Goal: Task Accomplishment & Management: Complete application form

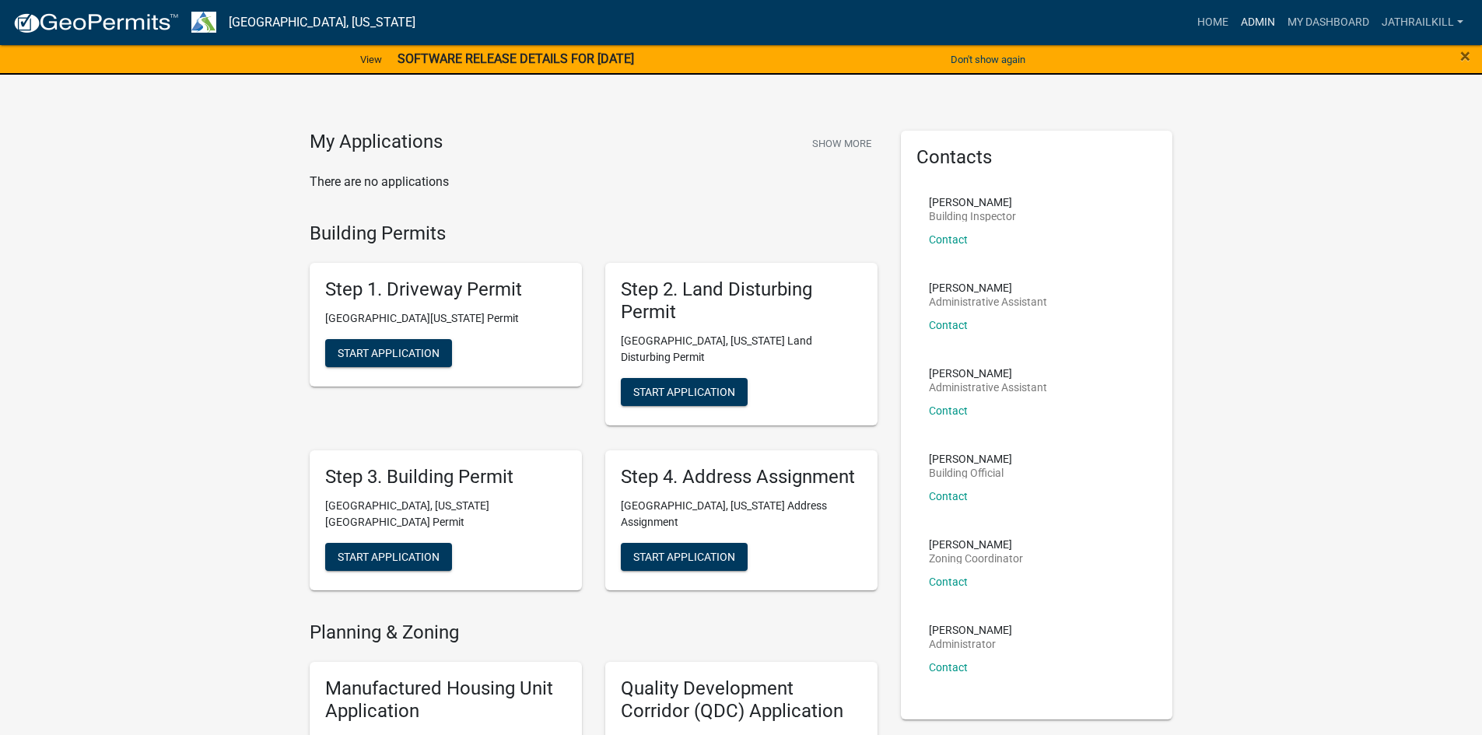
click at [1261, 28] on link "Admin" at bounding box center [1258, 23] width 47 height 30
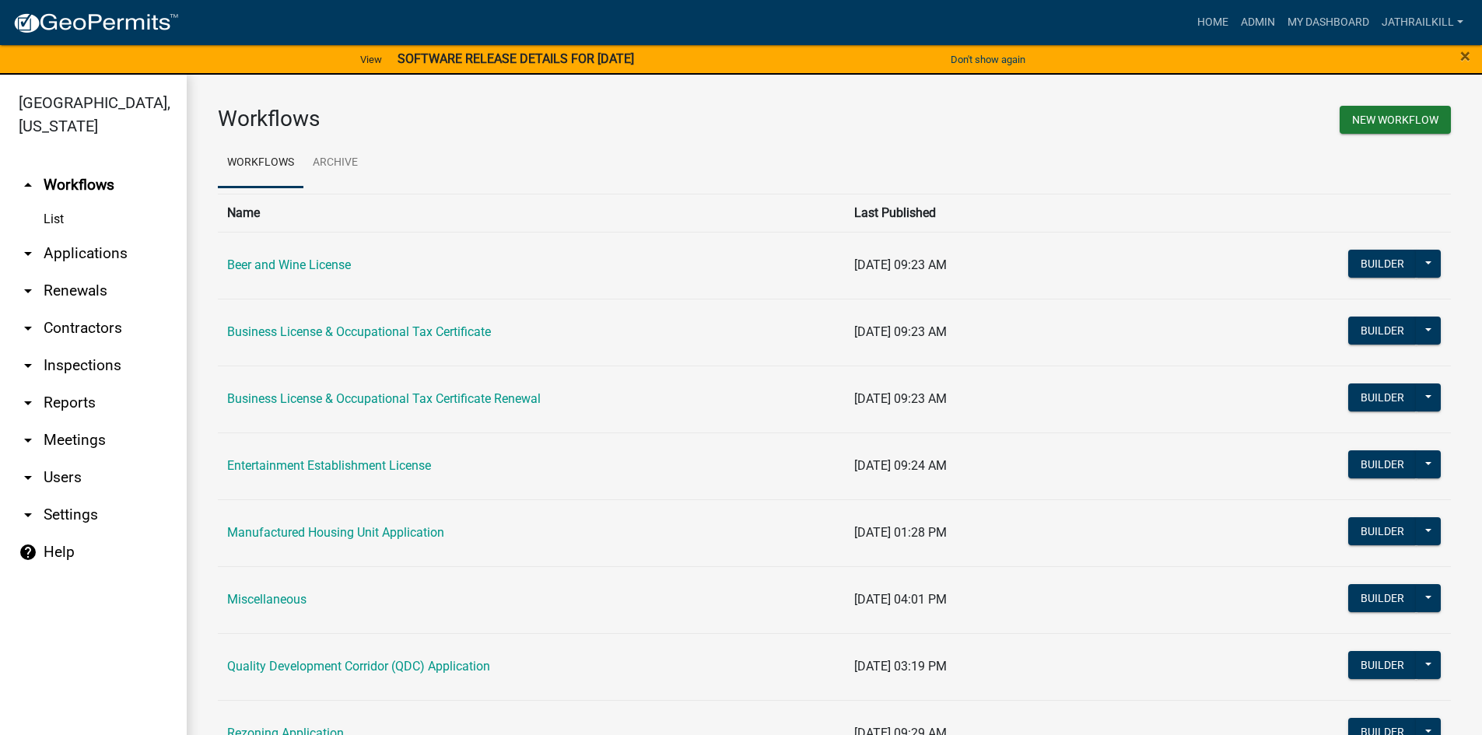
click at [132, 235] on link "arrow_drop_down Applications" at bounding box center [93, 253] width 187 height 37
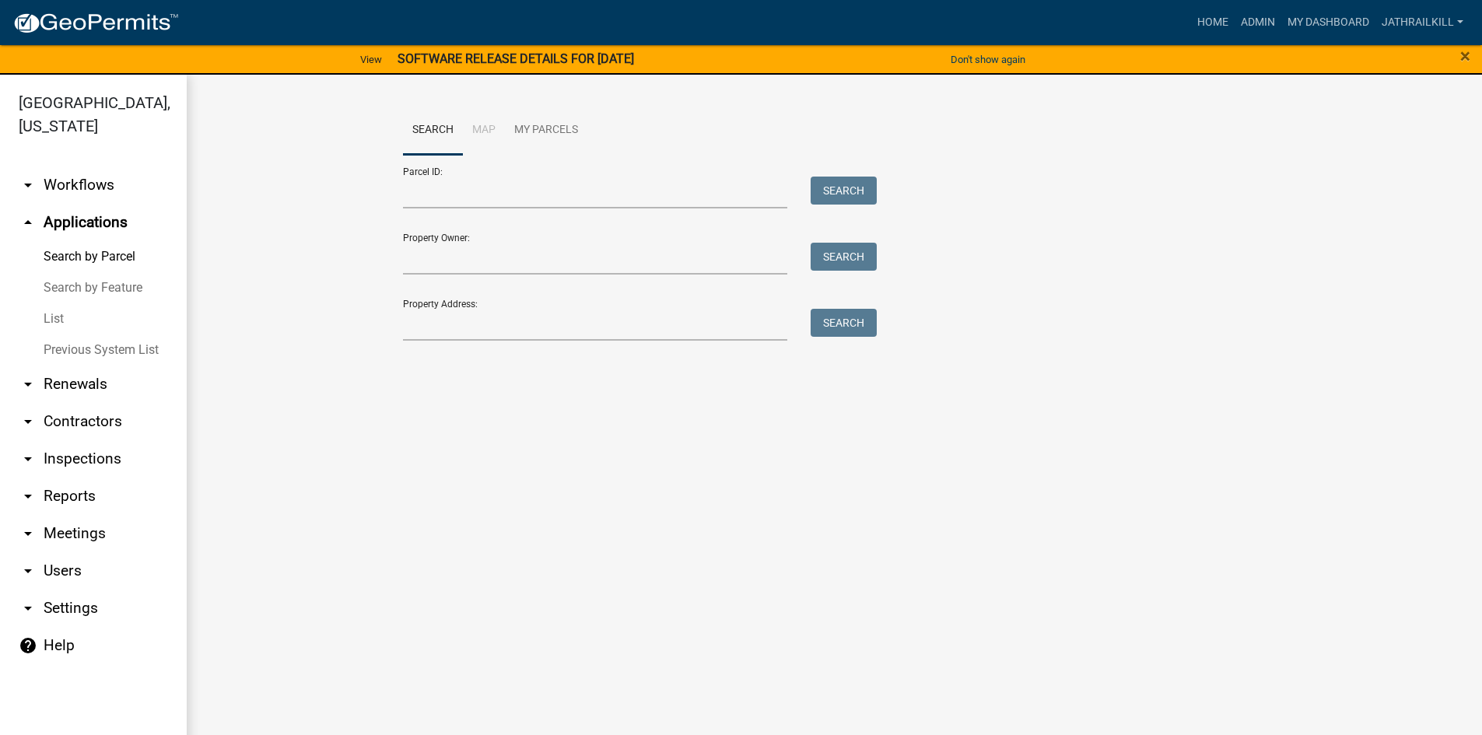
click at [454, 342] on div "Search Map My Parcels Parcel ID: Search Property Owner: Search Property Address…" at bounding box center [834, 230] width 887 height 249
drag, startPoint x: 429, startPoint y: 320, endPoint x: 420, endPoint y: 314, distance: 10.1
click at [429, 320] on input "Property Address:" at bounding box center [595, 325] width 385 height 32
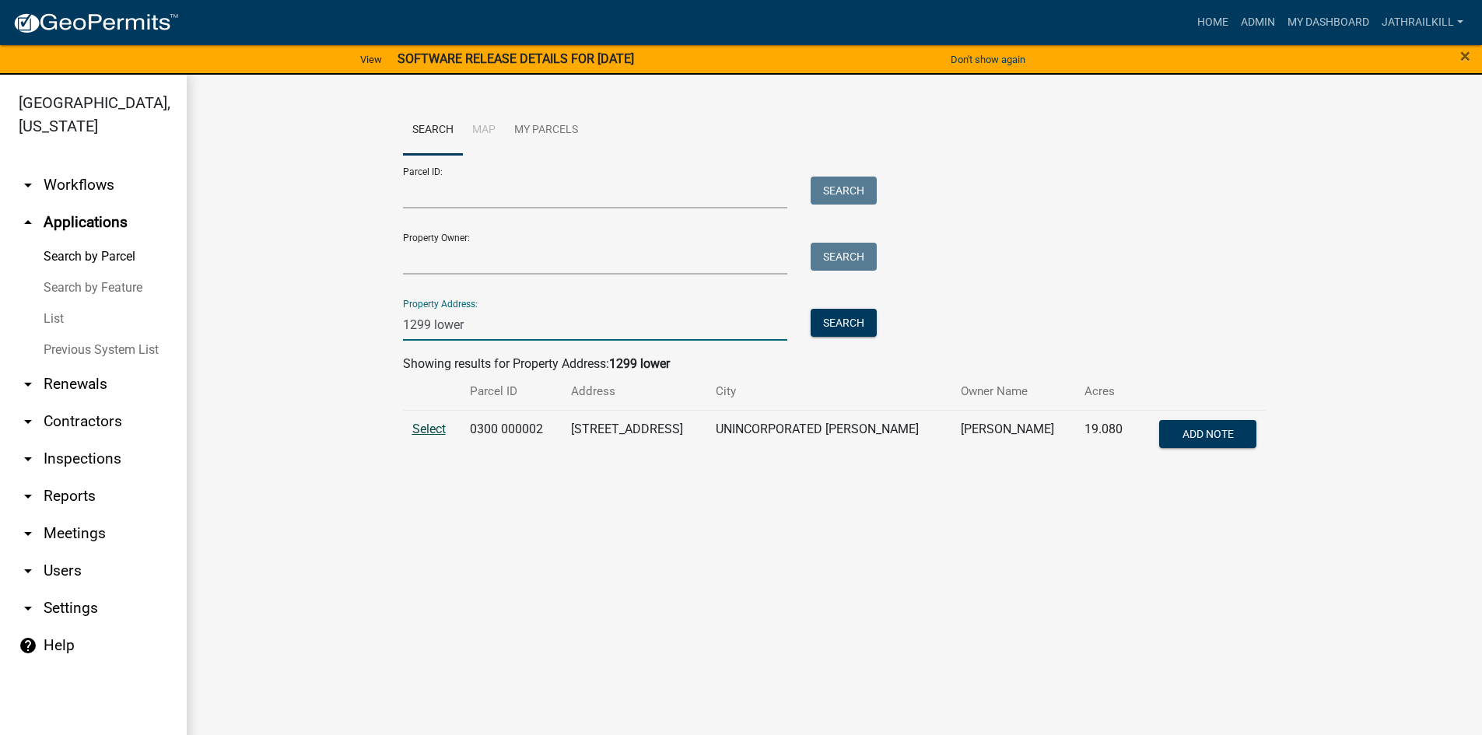
type input "1299 lower"
click at [437, 429] on span "Select" at bounding box center [428, 429] width 33 height 15
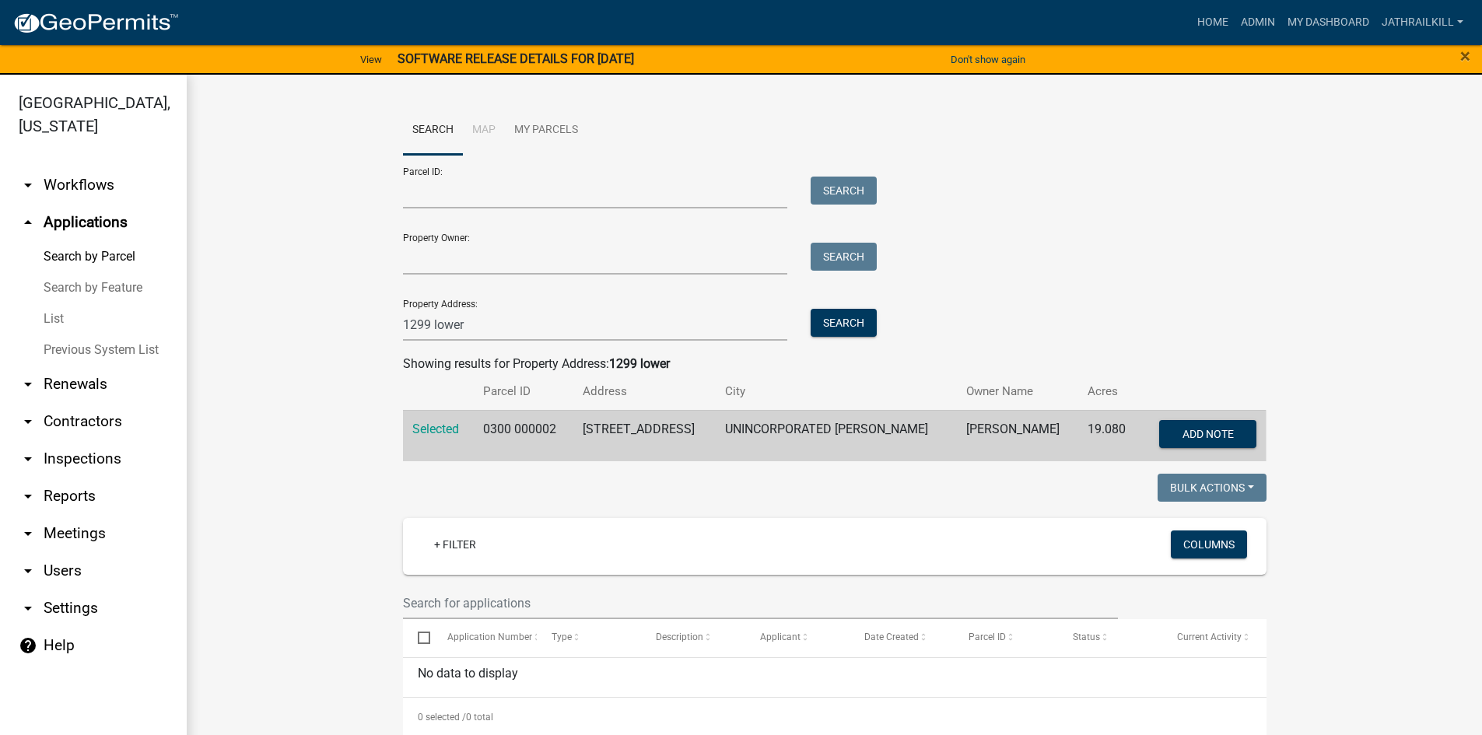
click at [105, 167] on link "arrow_drop_down Workflows" at bounding box center [93, 185] width 187 height 37
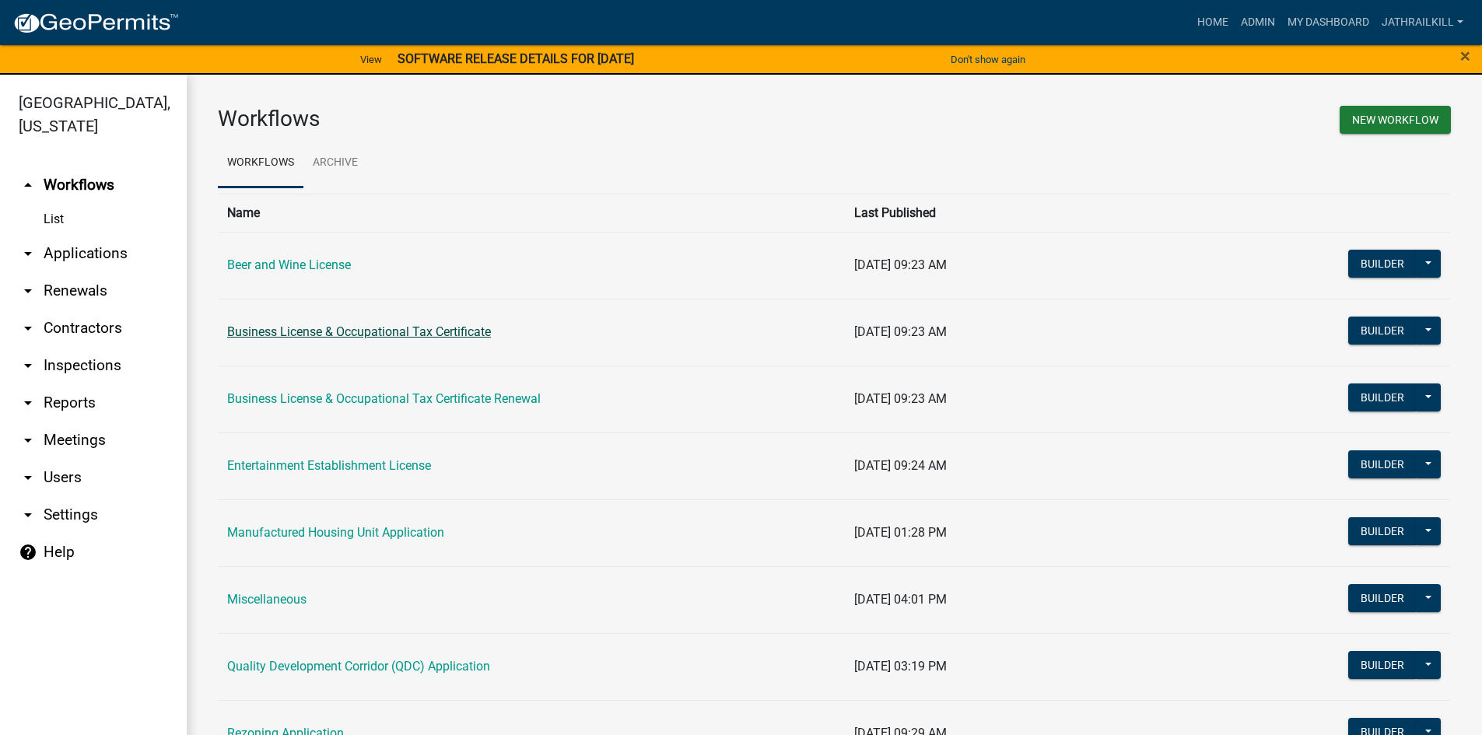
click at [366, 335] on link "Business License & Occupational Tax Certificate" at bounding box center [359, 331] width 264 height 15
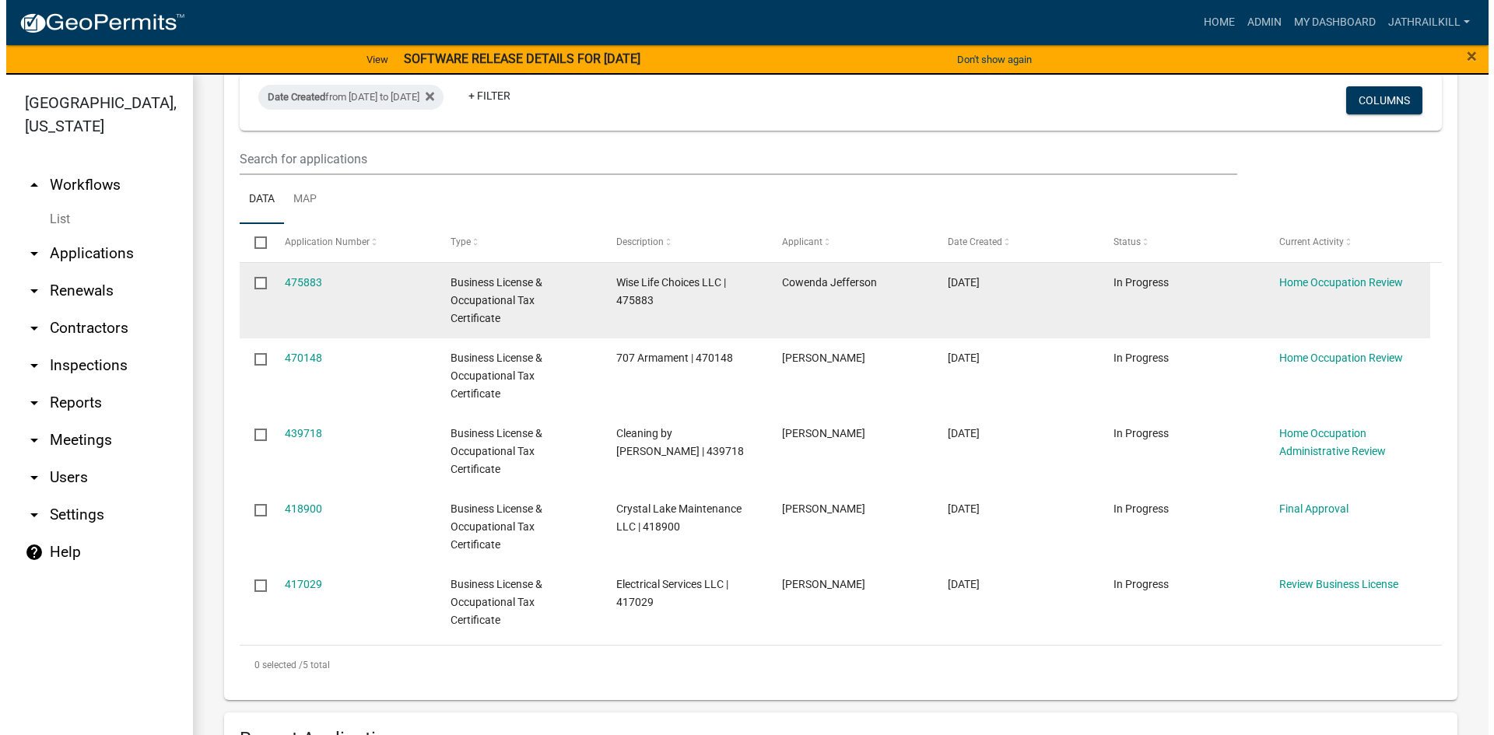
scroll to position [233, 0]
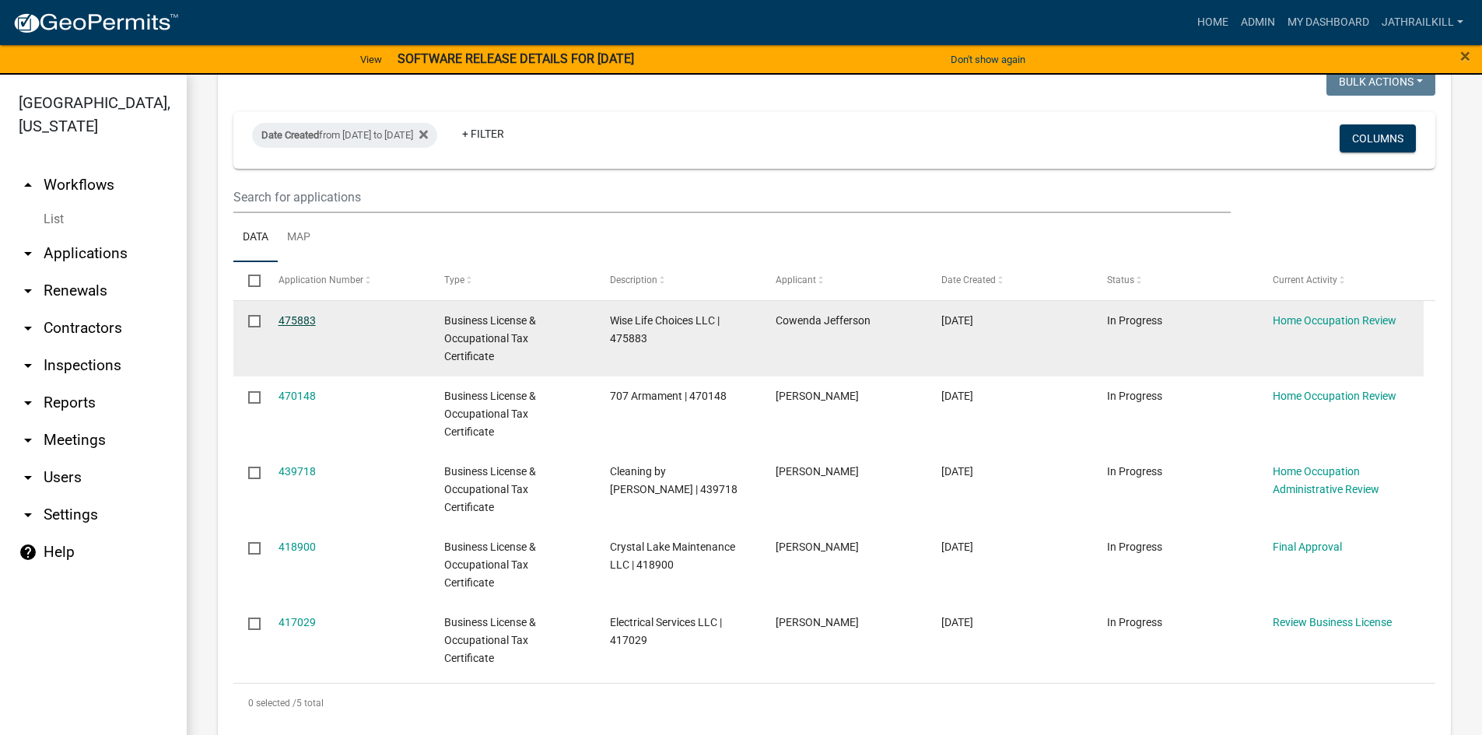
click at [293, 317] on link "475883" at bounding box center [297, 320] width 37 height 12
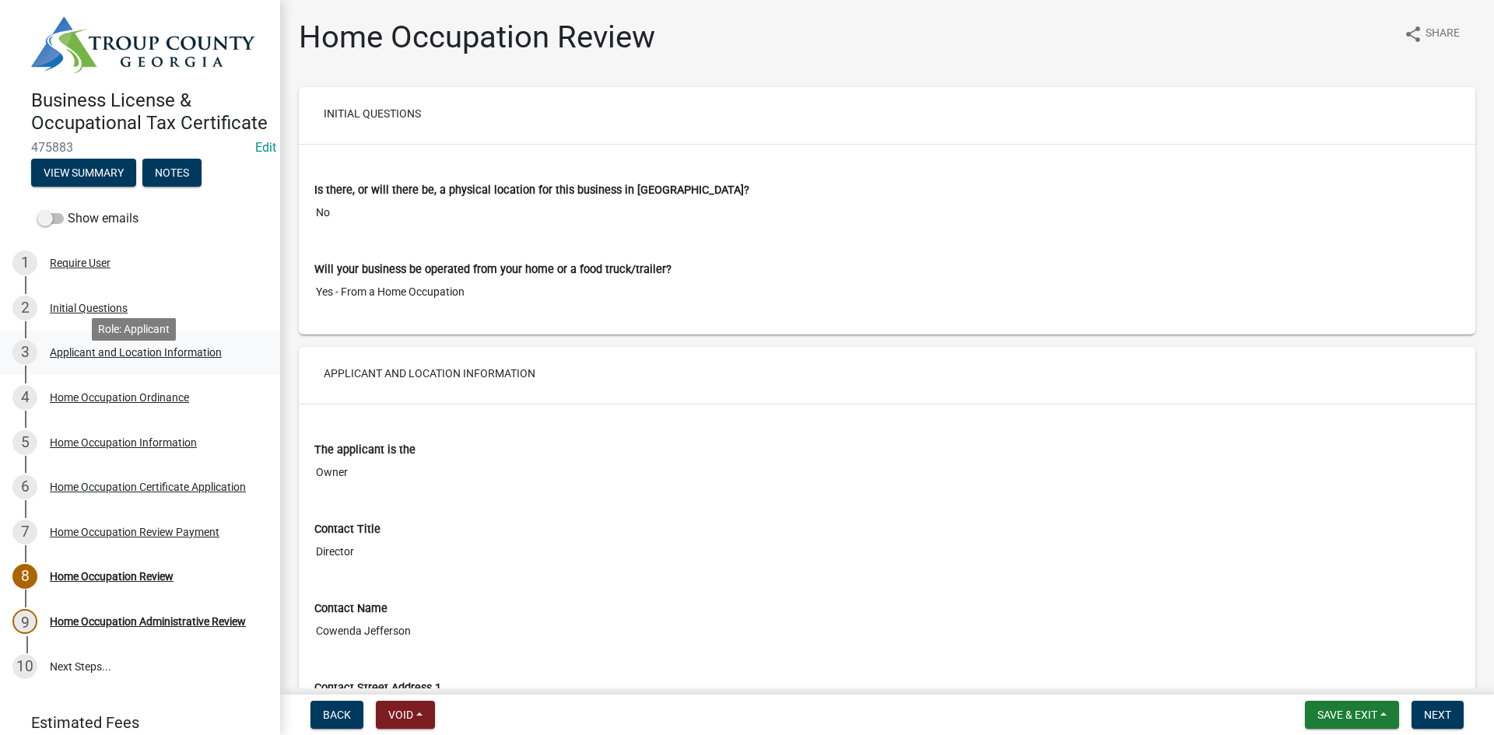
click at [135, 376] on link "3 Applicant and Location Information" at bounding box center [140, 353] width 280 height 45
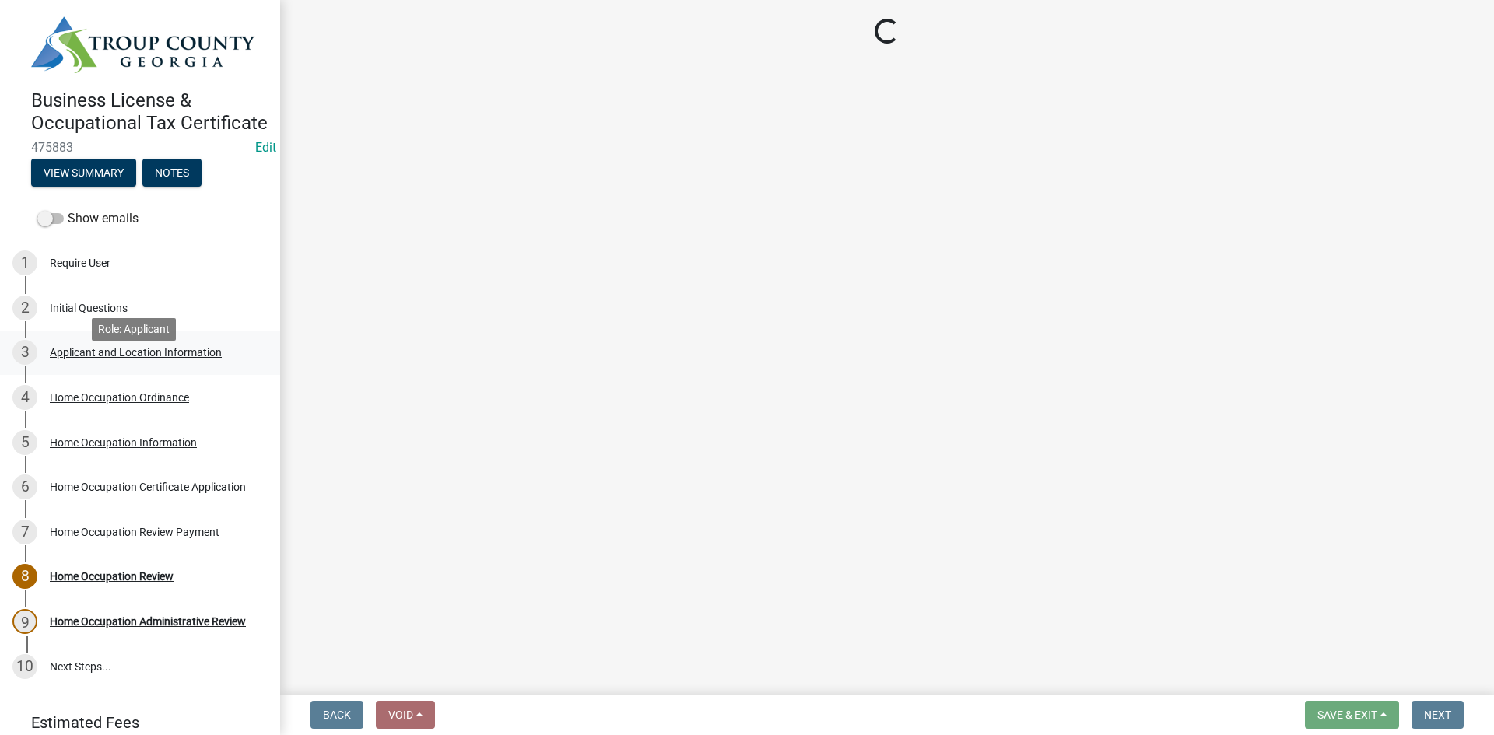
select select "GA"
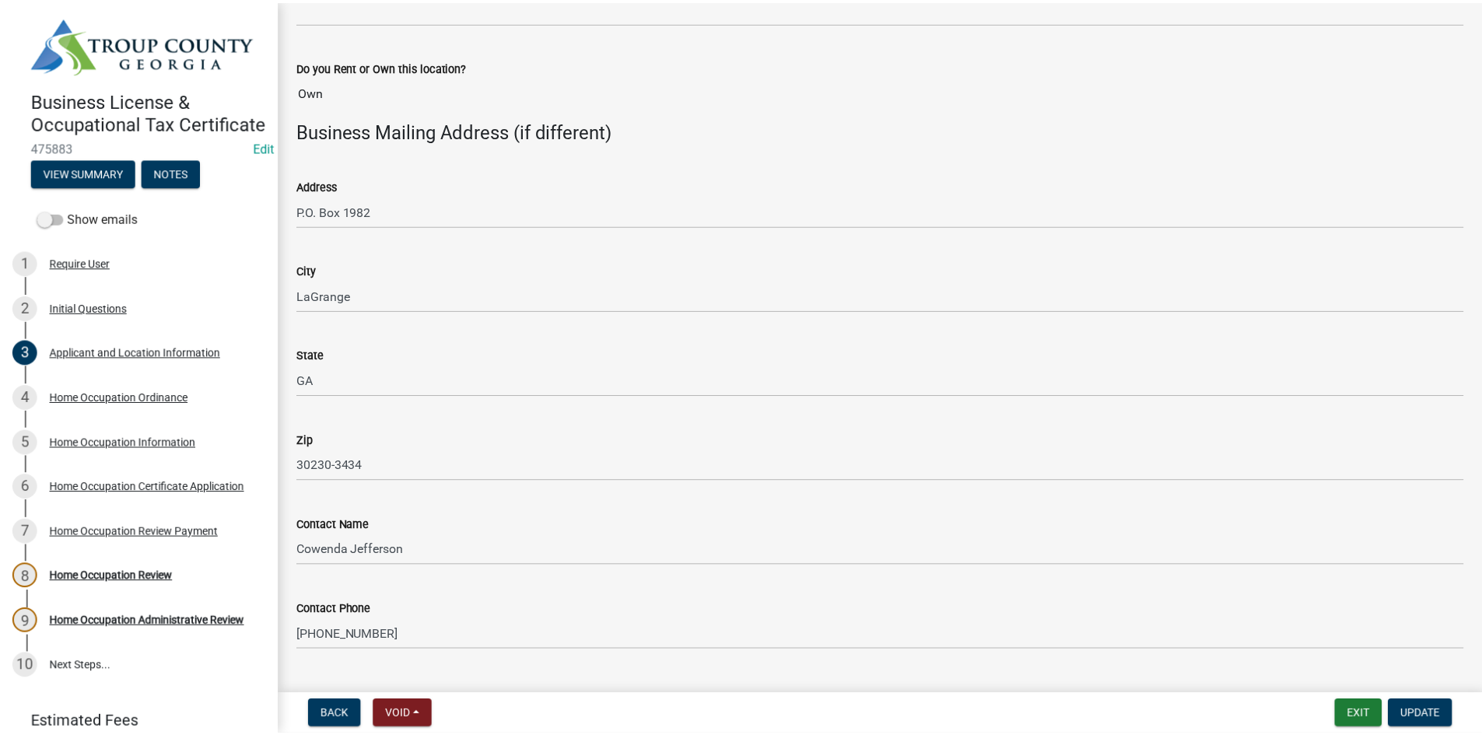
scroll to position [1790, 0]
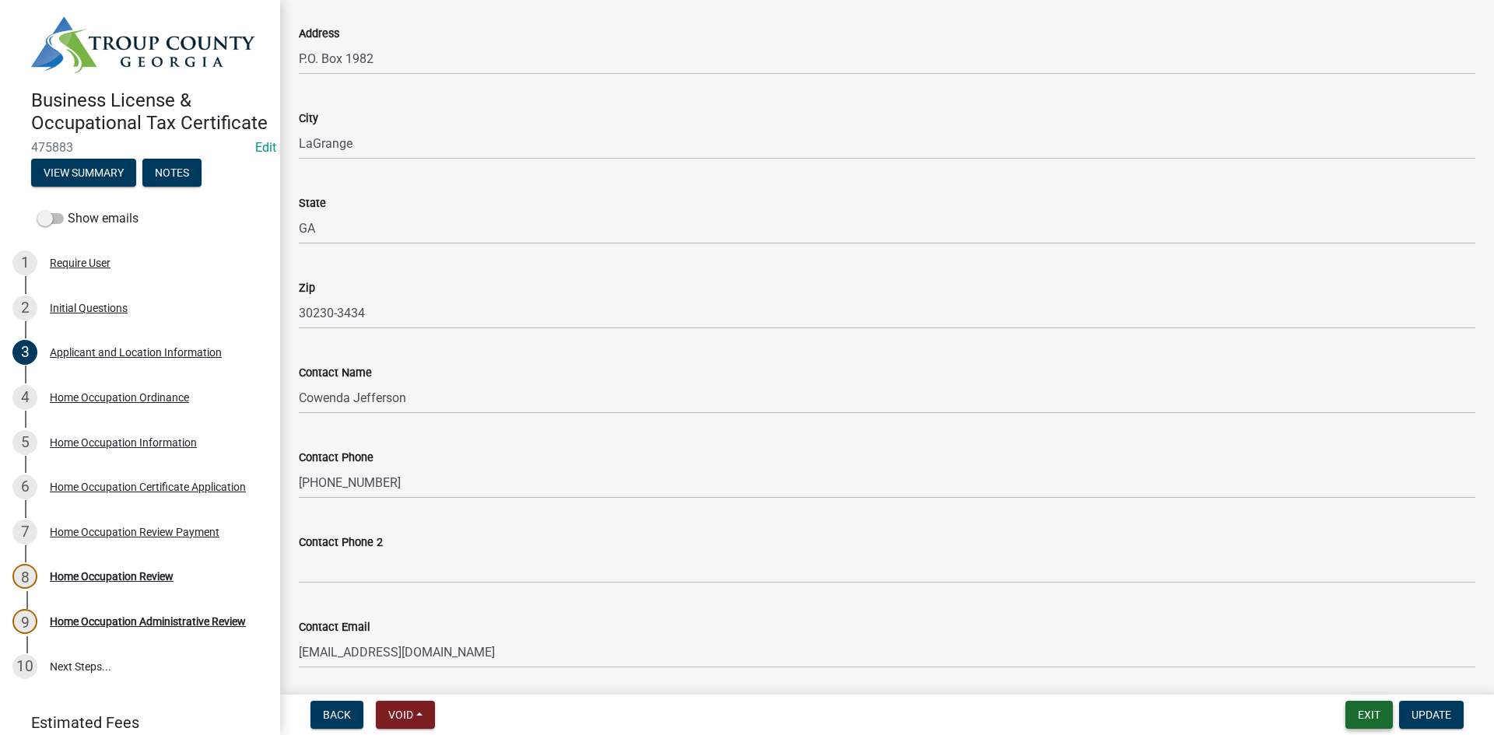
click at [1357, 717] on button "Exit" at bounding box center [1368, 715] width 47 height 28
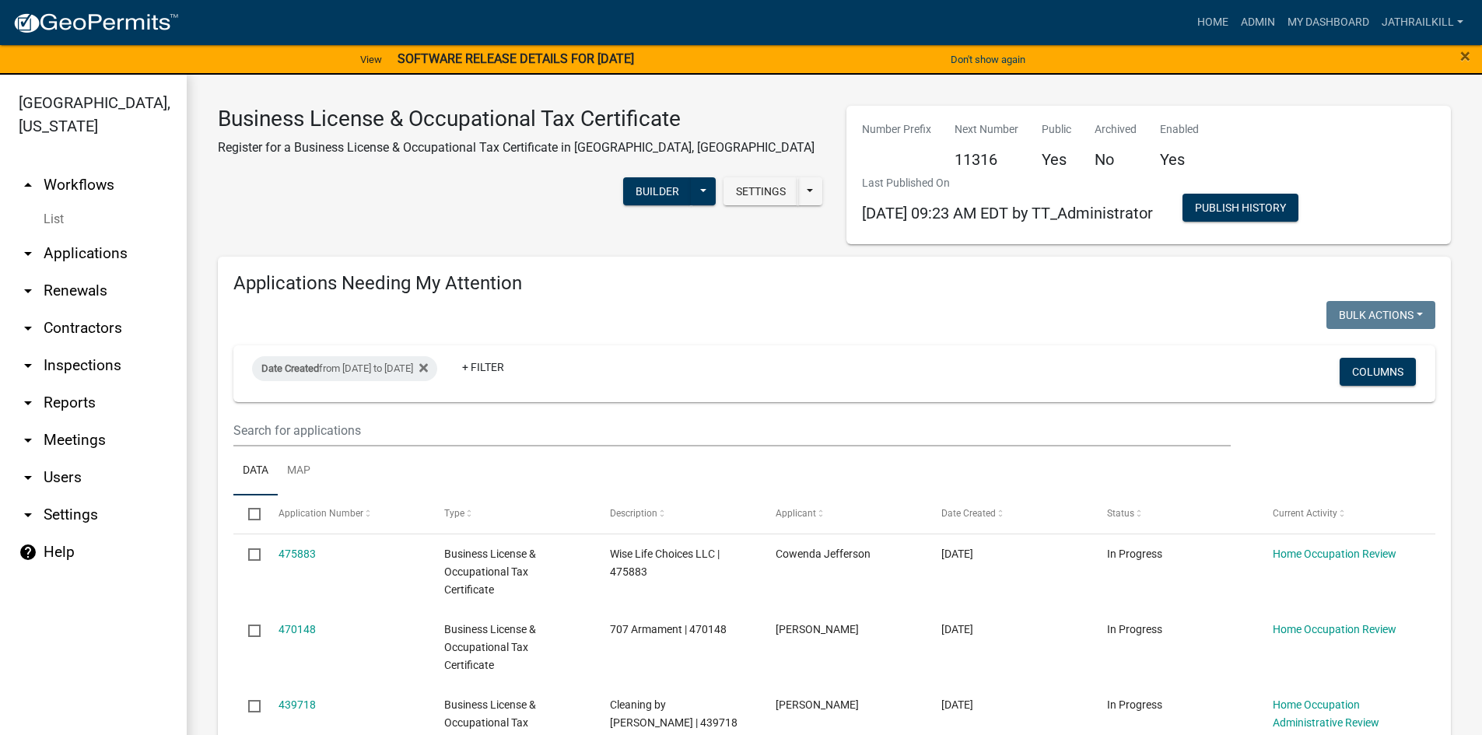
click at [81, 167] on link "arrow_drop_up Workflows" at bounding box center [93, 185] width 187 height 37
